Goal: Task Accomplishment & Management: Use online tool/utility

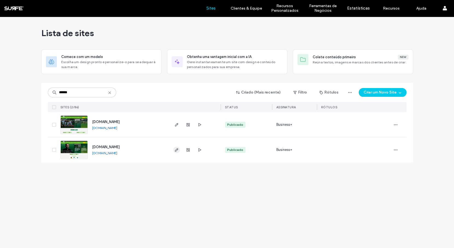
type input "******"
click at [178, 148] on span "button" at bounding box center [176, 149] width 7 height 7
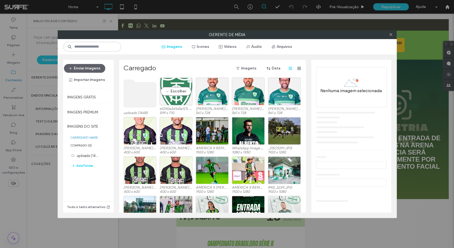
click at [175, 101] on div "Escolher" at bounding box center [176, 92] width 33 height 28
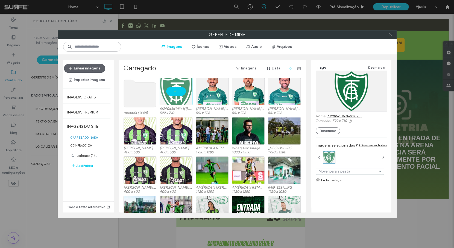
click at [389, 35] on icon at bounding box center [391, 35] width 4 height 4
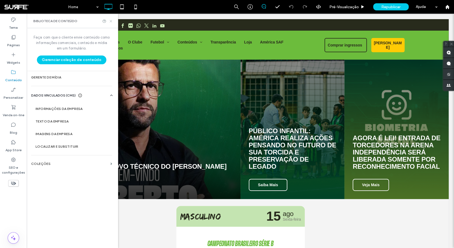
click at [112, 21] on icon at bounding box center [111, 21] width 4 height 4
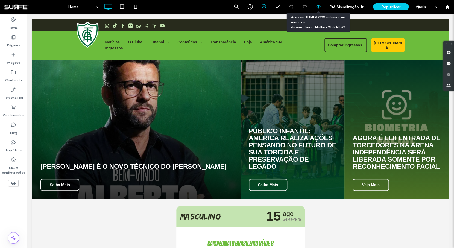
click at [317, 8] on icon at bounding box center [318, 6] width 5 height 5
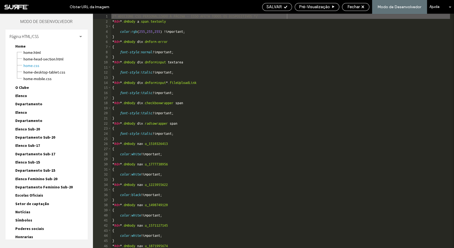
click at [267, 81] on div "/* ADICIONE CSS PERSONALIZADO À PÁGINA - ISSO AFETA TODOS OS DISPOSITIVOS */ * …" at bounding box center [327, 136] width 432 height 244
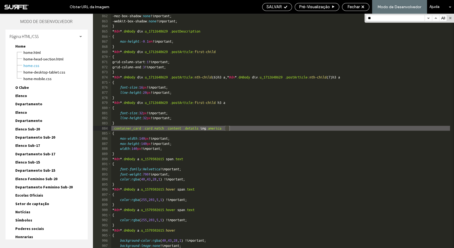
scroll to position [4392, 0]
type input "**"
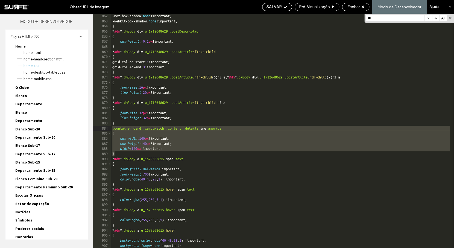
drag, startPoint x: 118, startPoint y: 152, endPoint x: 111, endPoint y: 129, distance: 24.8
click at [111, 129] on div "-moz-box-shadow: none !important; -webkit-box-shadow: none !important; } * #dm …" at bounding box center [280, 131] width 339 height 234
click at [117, 130] on div "-moz-box-shadow: none !important; -webkit-box-shadow: none !important; } * #dm …" at bounding box center [327, 135] width 432 height 244
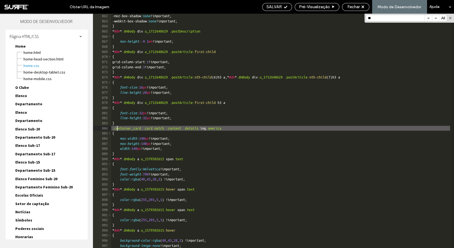
click at [114, 129] on div "-moz-box-shadow: none !important; -webkit-box-shadow: none !important; } * #dm …" at bounding box center [327, 135] width 432 height 244
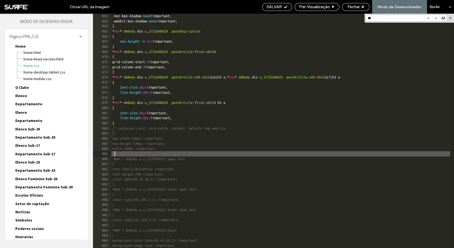
click at [148, 155] on div "-moz-box-shadow: none !important; -webkit-box-shadow: none !important; } * #dm …" at bounding box center [327, 135] width 432 height 244
type textarea "**"
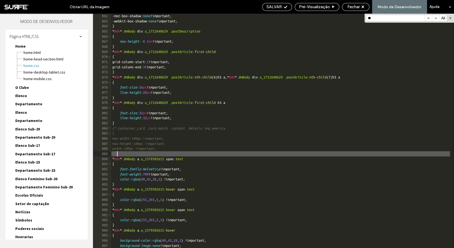
click at [155, 153] on div "-moz-box-shadow: none !important; -webkit-box-shadow: none !important; } * #dm …" at bounding box center [327, 135] width 432 height 244
click at [278, 9] on span "SALVAR" at bounding box center [273, 6] width 15 height 5
click at [356, 8] on span "Fechar" at bounding box center [353, 6] width 12 height 5
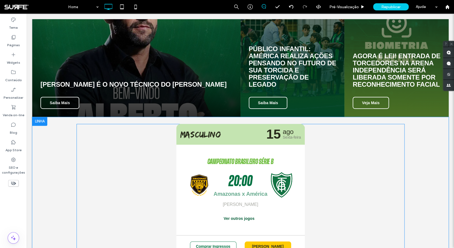
scroll to position [118, 0]
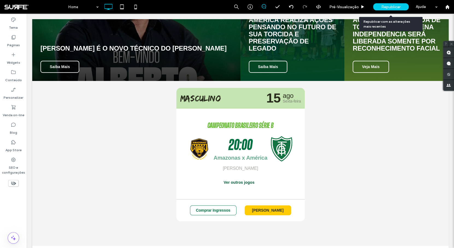
click at [401, 7] on div "Republicar" at bounding box center [391, 6] width 36 height 7
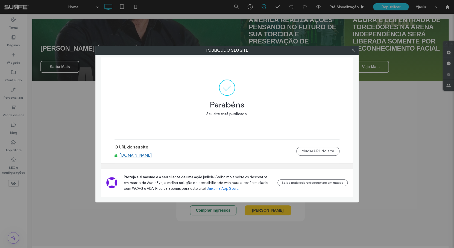
click at [354, 50] on icon at bounding box center [353, 50] width 4 height 4
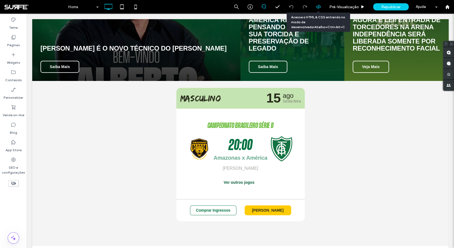
click at [319, 7] on icon at bounding box center [318, 6] width 5 height 5
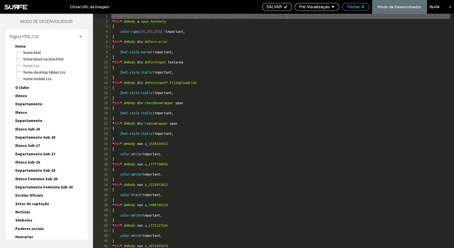
click at [355, 11] on div "SALVAR Pré-Visualizaçāo Fechar Modo de Desenvolvedor Ajuda" at bounding box center [356, 7] width 195 height 14
click at [358, 6] on span "Fechar" at bounding box center [353, 6] width 12 height 5
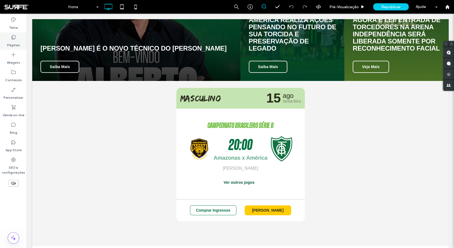
click at [17, 41] on label "Páginas" at bounding box center [13, 44] width 13 height 8
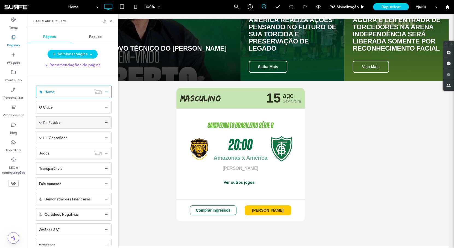
click at [41, 123] on span at bounding box center [40, 122] width 3 height 3
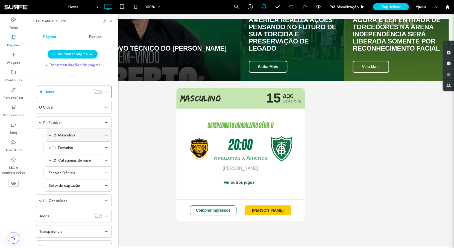
click at [51, 135] on span at bounding box center [50, 135] width 3 height 3
click at [75, 134] on div "Masculino" at bounding box center [80, 135] width 44 height 6
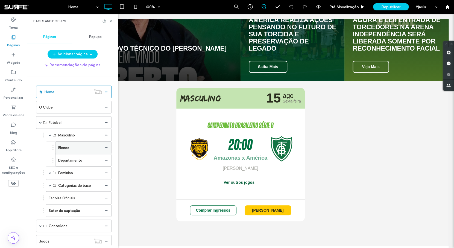
click at [80, 148] on div "Elenco" at bounding box center [80, 148] width 44 height 6
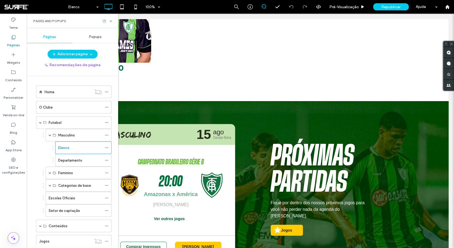
scroll to position [1627, 0]
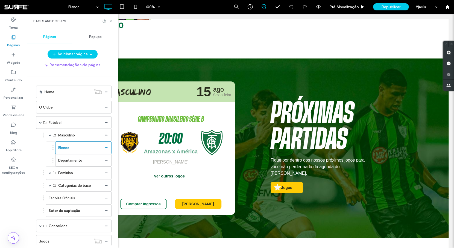
click at [111, 20] on icon at bounding box center [111, 21] width 4 height 4
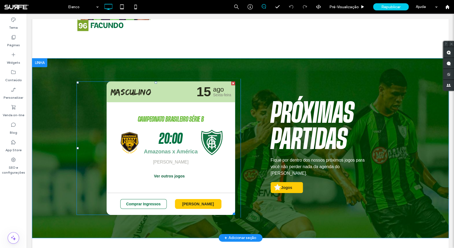
click at [198, 136] on span at bounding box center [156, 147] width 159 height 133
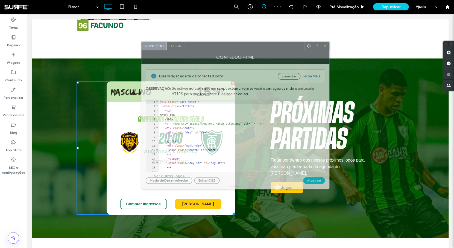
drag, startPoint x: 325, startPoint y: 59, endPoint x: 190, endPoint y: 52, distance: 134.7
click at [190, 52] on div "Conteúdo HTML" at bounding box center [235, 57] width 188 height 14
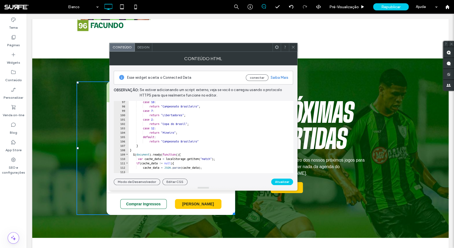
scroll to position [448, 0]
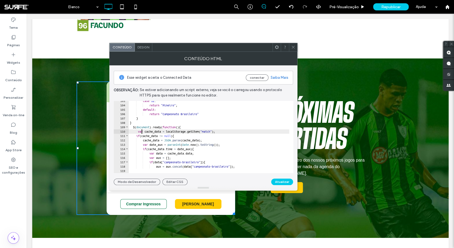
click at [142, 133] on div "case 12 : return "Mineiro" ; default : return "Campeonato Brasileiro" } } $ ( d…" at bounding box center [317, 137] width 376 height 77
click at [210, 129] on div "case 12 : return "Mineiro" ; default : return "Campeonato Brasileiro" } } $ ( d…" at bounding box center [317, 137] width 376 height 77
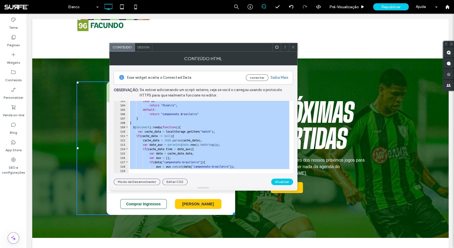
click at [234, 130] on div "case 12 : return "Mineiro" ; default : return "Campeonato Brasileiro" } } $ ( d…" at bounding box center [317, 137] width 376 height 77
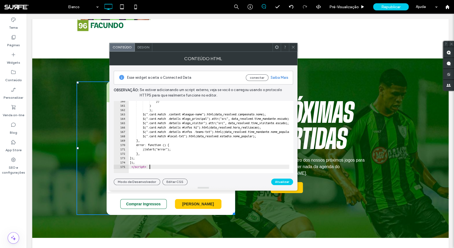
scroll to position [697, 0]
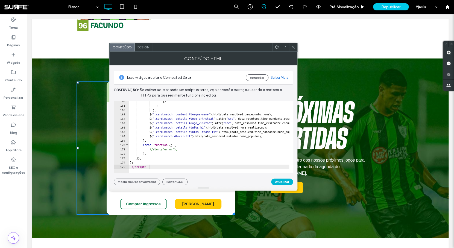
click at [287, 181] on button "Atualizar" at bounding box center [282, 181] width 22 height 7
click at [294, 48] on icon at bounding box center [293, 47] width 4 height 4
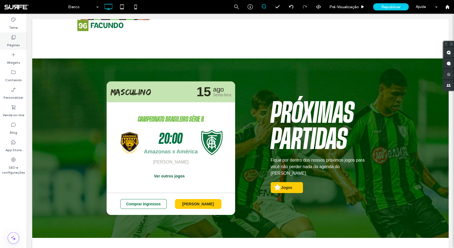
click at [20, 45] on div "Páginas" at bounding box center [13, 40] width 27 height 17
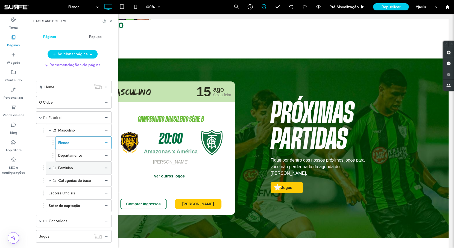
scroll to position [44, 0]
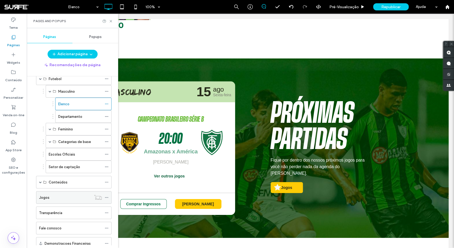
click at [62, 200] on div "Jogos" at bounding box center [65, 198] width 52 height 6
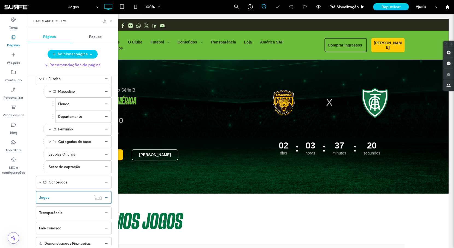
click at [111, 20] on icon at bounding box center [111, 21] width 4 height 4
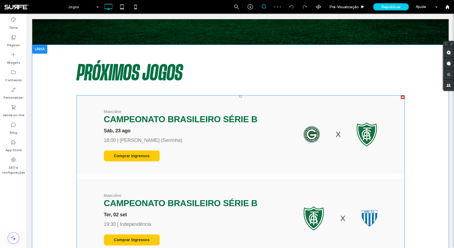
scroll to position [171, 0]
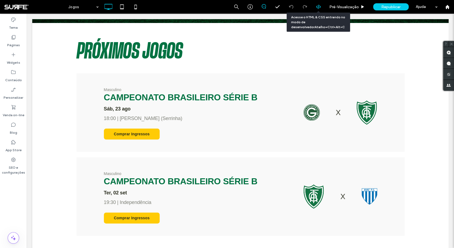
click at [319, 7] on icon at bounding box center [318, 6] width 5 height 5
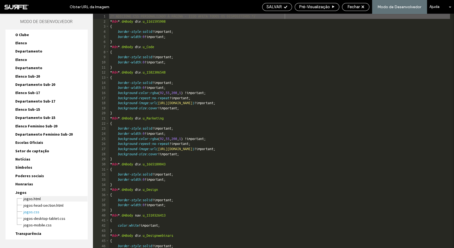
scroll to position [22, 0]
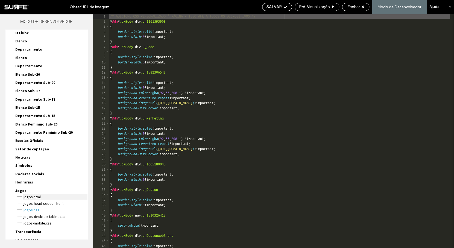
click at [39, 198] on span "Jogos.html" at bounding box center [55, 196] width 64 height 5
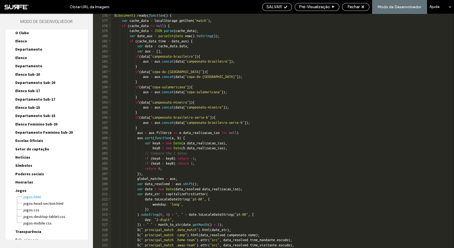
scroll to position [2203, 0]
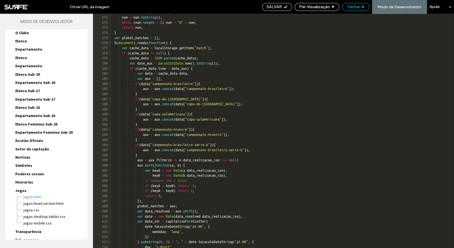
click at [362, 9] on div "Fechar" at bounding box center [355, 6] width 27 height 5
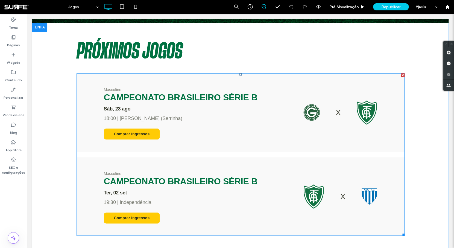
click at [265, 116] on span at bounding box center [241, 154] width 328 height 162
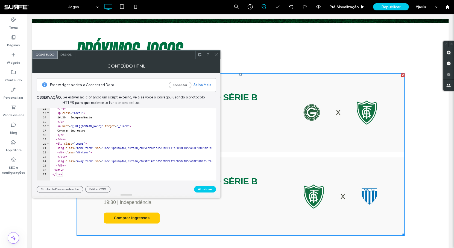
scroll to position [50, 0]
click at [217, 53] on icon at bounding box center [216, 54] width 4 height 4
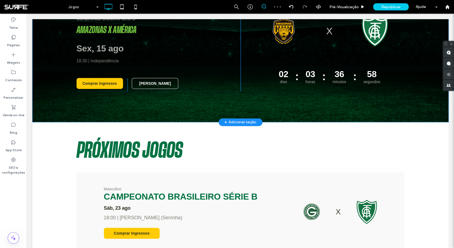
scroll to position [70, 0]
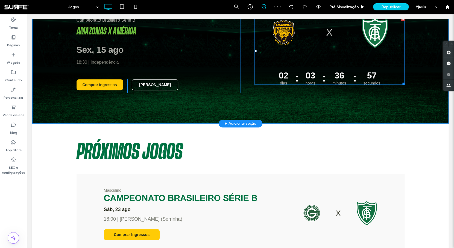
click at [331, 70] on span at bounding box center [329, 51] width 150 height 68
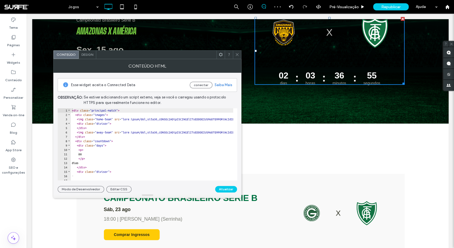
scroll to position [120, 0]
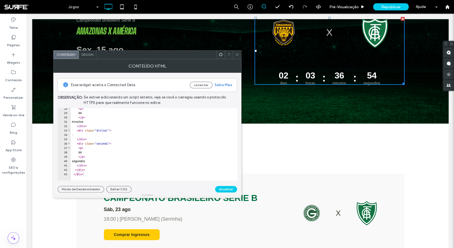
click at [237, 55] on use at bounding box center [237, 54] width 3 height 3
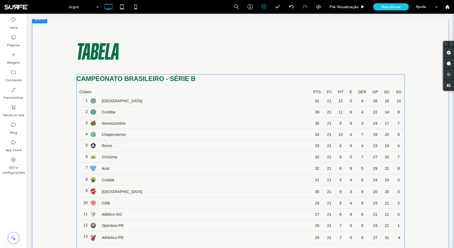
scroll to position [424, 0]
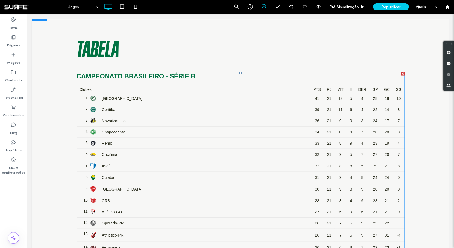
click at [156, 114] on span at bounding box center [241, 196] width 328 height 249
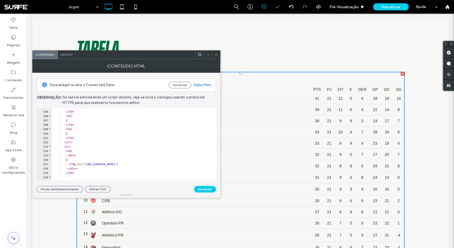
scroll to position [541, 0]
click at [153, 144] on div "1 </ td > < td > 1 </ td > < td > 1 </ td > < td > 1 </ td > < td > 1 </ td > <…" at bounding box center [158, 143] width 213 height 77
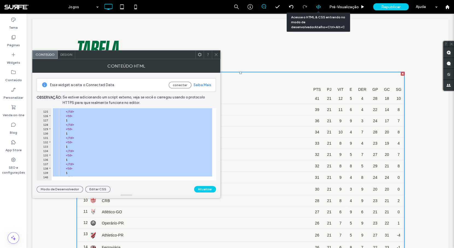
click at [316, 7] on use at bounding box center [318, 7] width 4 height 4
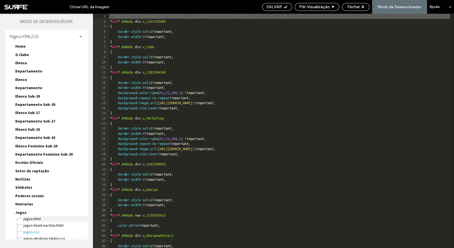
click at [42, 216] on span "Jogos.html" at bounding box center [55, 218] width 64 height 5
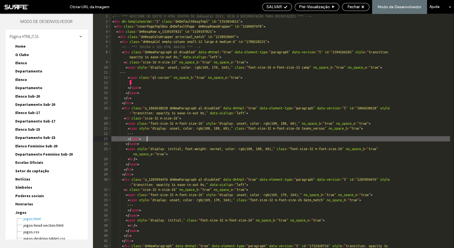
click at [216, 141] on div "<!-- *** ADICIONE OU EDITE O HTML DENTRO DE dmRespCol DIVS, VEJA A DOCUMENTAÇĀO…" at bounding box center [280, 139] width 339 height 250
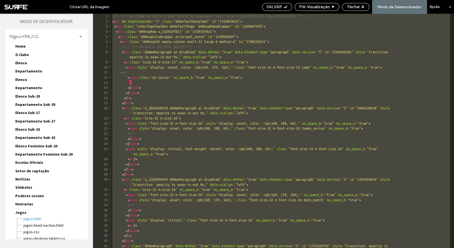
click at [272, 111] on div "<!-- *** ADICIONE OU EDITE O HTML DENTRO DE dmRespCol DIVS, VEJA A DOCUMENTAÇĀO…" at bounding box center [280, 139] width 339 height 250
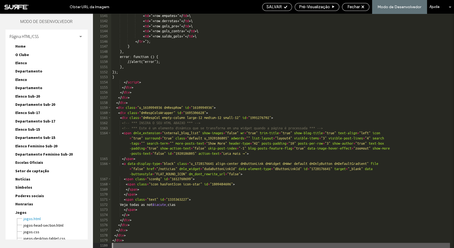
scroll to position [7162, 0]
click at [278, 7] on span "SALVAR" at bounding box center [273, 6] width 15 height 5
click at [357, 8] on span "Fechar" at bounding box center [353, 6] width 12 height 5
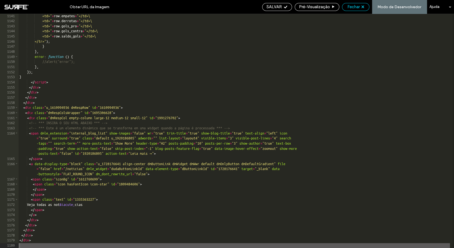
scroll to position [0, 0]
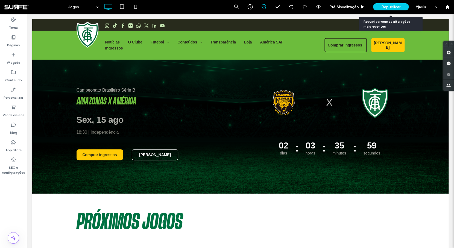
click at [388, 8] on span "Republicar" at bounding box center [390, 7] width 19 height 5
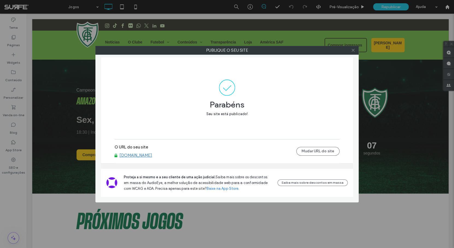
click at [353, 52] on icon at bounding box center [353, 50] width 4 height 4
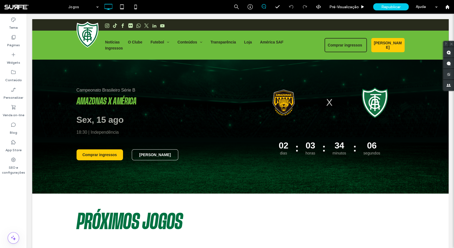
click at [319, 9] on div "Pré-Visualizaçāo Republicar Ajuda" at bounding box center [342, 7] width 224 height 14
click at [319, 7] on icon at bounding box center [318, 6] width 5 height 5
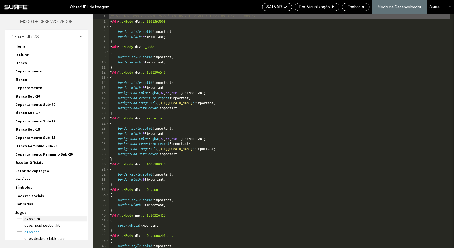
click at [34, 217] on span "Jogos.html" at bounding box center [55, 218] width 64 height 5
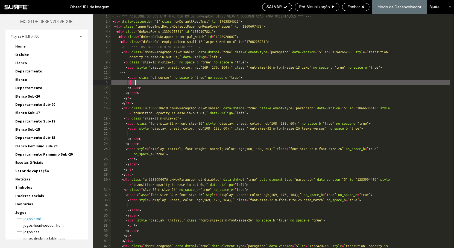
click at [271, 84] on div "<!-- *** ADICIONE OU EDITE O HTML DENTRO DE dmRespCol DIVS, VEJA A DOCUMENTAÇĀO…" at bounding box center [280, 139] width 339 height 250
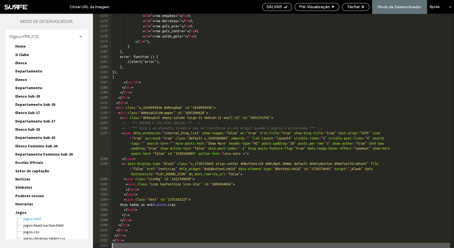
scroll to position [7331, 0]
click at [279, 8] on span "SALVAR" at bounding box center [273, 6] width 15 height 5
click at [275, 7] on span "SALVAR" at bounding box center [273, 6] width 15 height 5
click at [357, 8] on span "Fechar" at bounding box center [353, 6] width 12 height 5
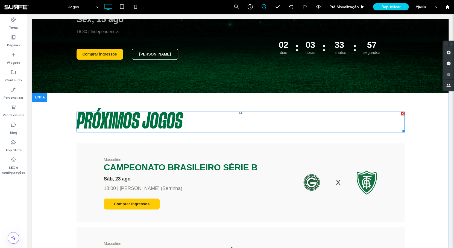
scroll to position [175, 0]
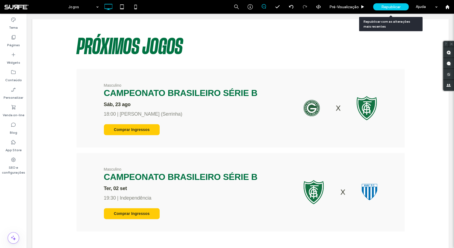
click at [385, 8] on span "Republicar" at bounding box center [390, 7] width 19 height 5
